Goal: Task Accomplishment & Management: Use online tool/utility

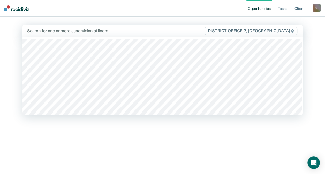
click at [66, 34] on div at bounding box center [115, 31] width 177 height 6
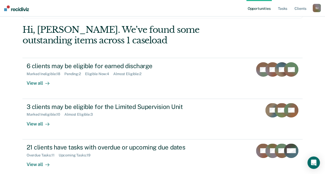
scroll to position [31, 0]
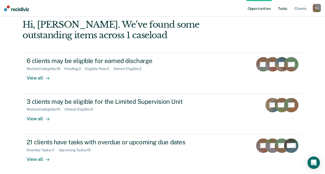
click at [283, 11] on link "Tasks" at bounding box center [282, 8] width 11 height 17
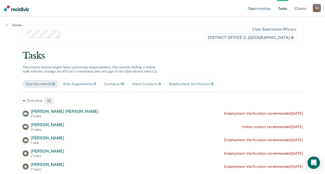
click at [192, 83] on div "Employment Verification 9" at bounding box center [191, 84] width 45 height 4
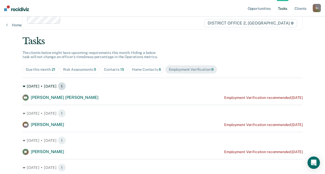
scroll to position [26, 0]
